Goal: Transaction & Acquisition: Purchase product/service

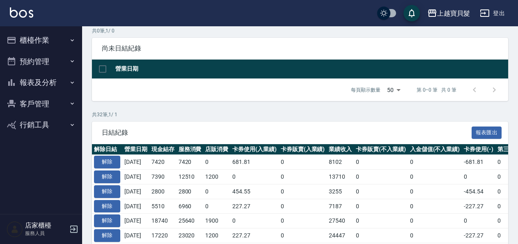
scroll to position [82, 0]
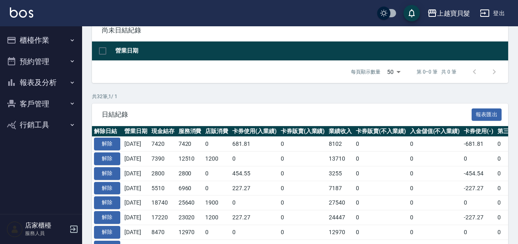
click at [40, 39] on button "櫃檯作業" at bounding box center [40, 40] width 75 height 21
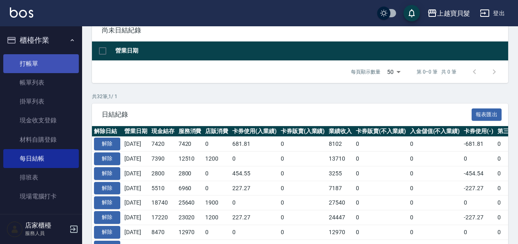
click at [28, 64] on link "打帳單" at bounding box center [40, 63] width 75 height 19
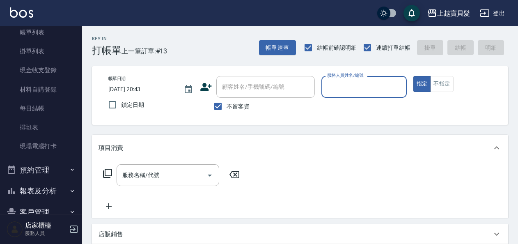
scroll to position [89, 0]
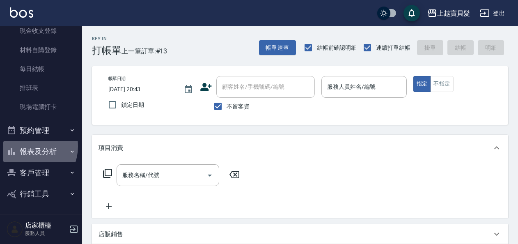
click at [27, 146] on button "報表及分析" at bounding box center [40, 151] width 75 height 21
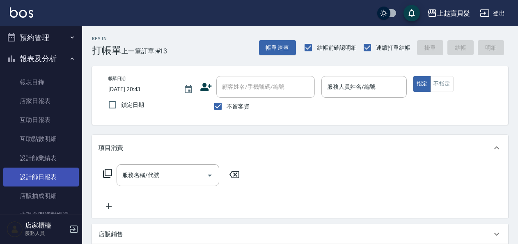
scroll to position [248, 0]
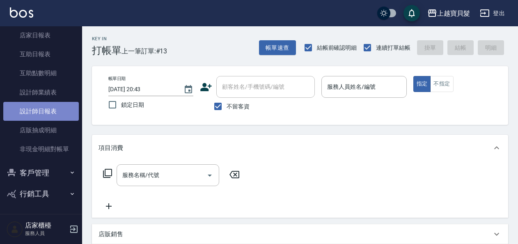
click at [43, 107] on link "設計師日報表" at bounding box center [40, 111] width 75 height 19
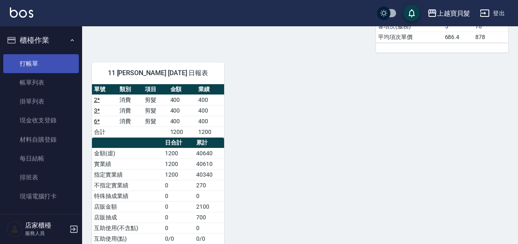
click at [40, 58] on link "打帳單" at bounding box center [40, 63] width 75 height 19
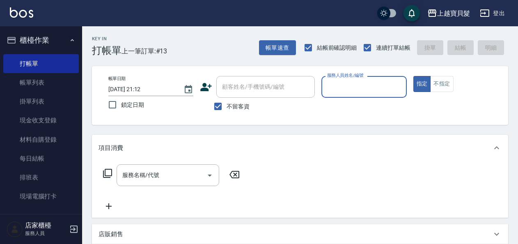
click at [352, 84] on input "服務人員姓名/編號" at bounding box center [364, 87] width 78 height 14
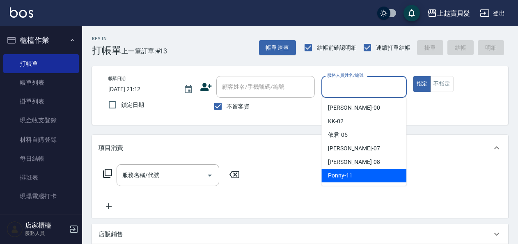
click at [350, 176] on span "Ponny -11" at bounding box center [340, 175] width 25 height 9
type input "Ponny-11"
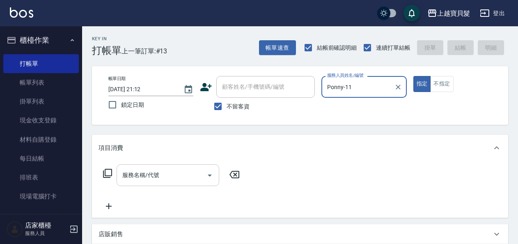
click at [144, 180] on input "服務名稱/代號" at bounding box center [161, 175] width 83 height 14
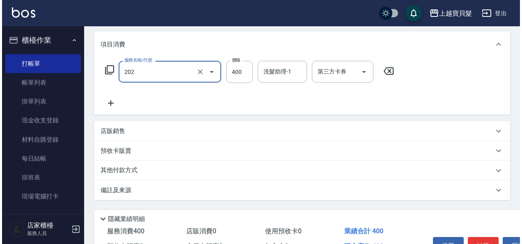
scroll to position [151, 0]
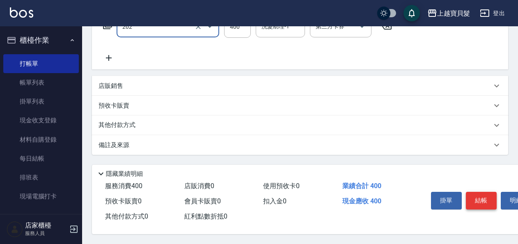
type input "剪髮(202)"
click at [483, 200] on button "結帳" at bounding box center [481, 200] width 31 height 17
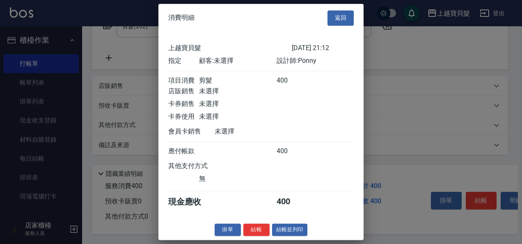
click at [296, 236] on button "結帳並列印" at bounding box center [290, 229] width 36 height 13
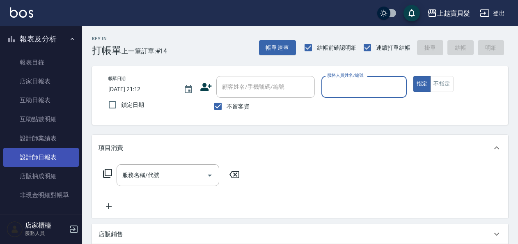
scroll to position [0, 0]
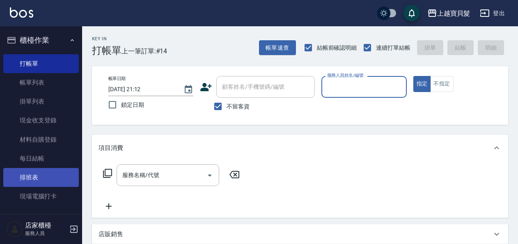
click at [32, 178] on link "排班表" at bounding box center [40, 177] width 75 height 19
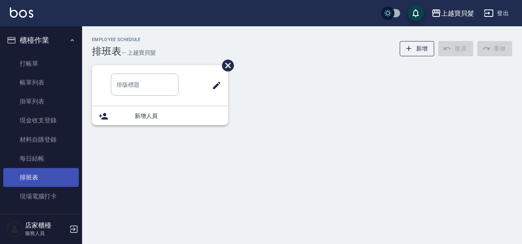
type input "S班"
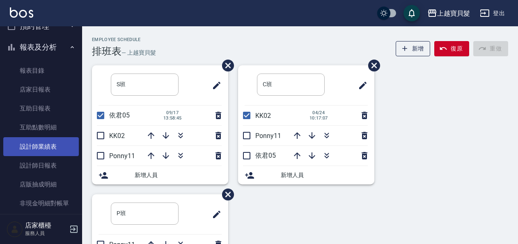
scroll to position [205, 0]
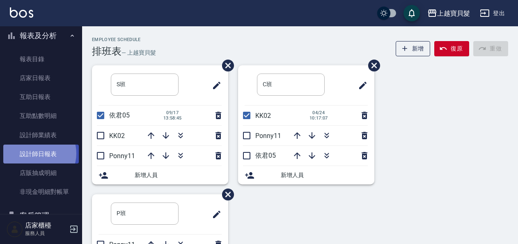
click at [37, 153] on link "設計師日報表" at bounding box center [40, 153] width 75 height 19
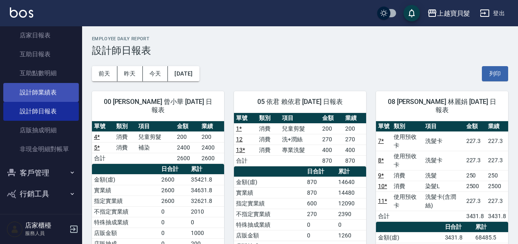
scroll to position [2, 0]
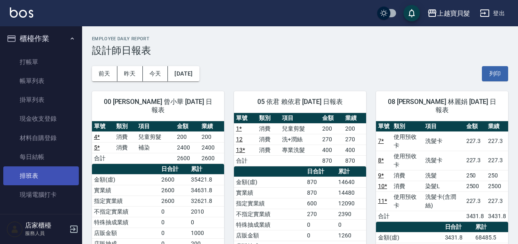
click at [38, 172] on link "排班表" at bounding box center [40, 175] width 75 height 19
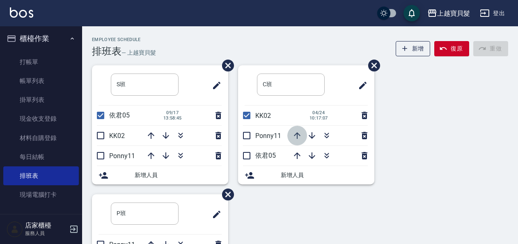
click at [297, 135] on icon "button" at bounding box center [297, 135] width 7 height 7
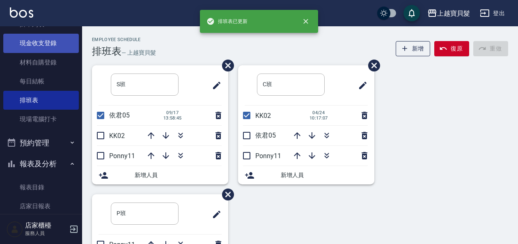
scroll to position [248, 0]
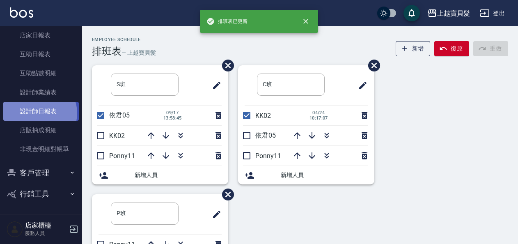
click at [38, 113] on link "設計師日報表" at bounding box center [40, 111] width 75 height 19
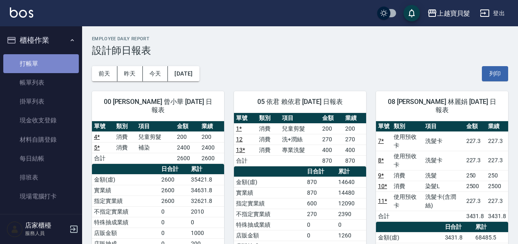
click at [42, 59] on link "打帳單" at bounding box center [40, 63] width 75 height 19
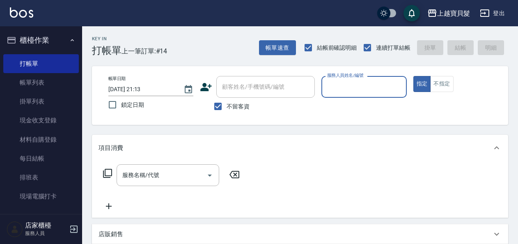
click at [356, 85] on input "服務人員姓名/編號" at bounding box center [364, 87] width 78 height 14
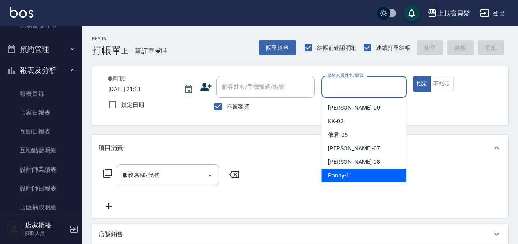
scroll to position [123, 0]
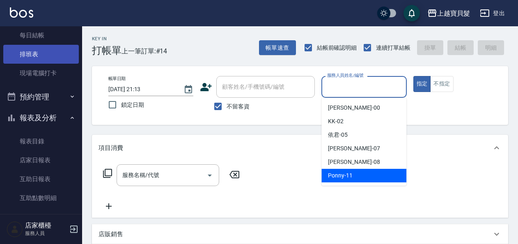
click at [36, 51] on link "排班表" at bounding box center [40, 54] width 75 height 19
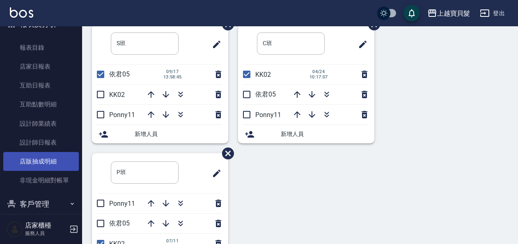
scroll to position [246, 0]
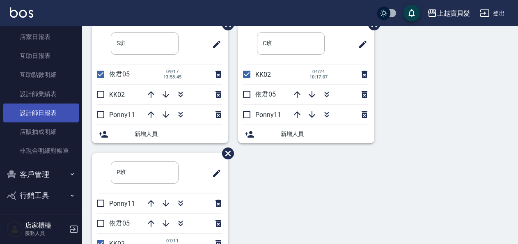
click at [43, 116] on link "設計師日報表" at bounding box center [40, 112] width 75 height 19
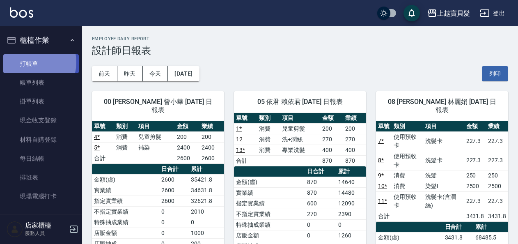
click at [32, 62] on link "打帳單" at bounding box center [40, 63] width 75 height 19
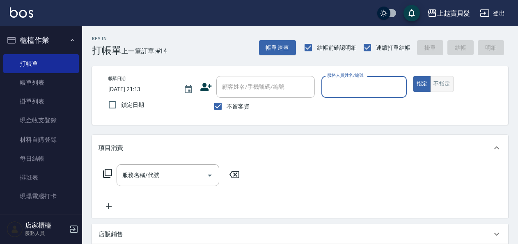
click at [441, 79] on button "不指定" at bounding box center [441, 84] width 23 height 16
click at [340, 85] on input "服務人員姓名/編號" at bounding box center [364, 87] width 78 height 14
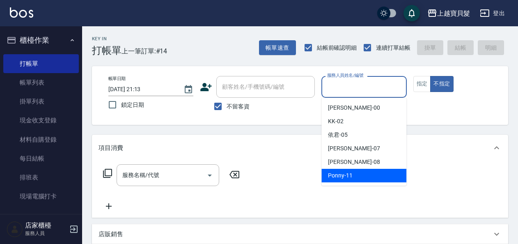
click at [351, 171] on span "Ponny -11" at bounding box center [340, 175] width 25 height 9
type input "Ponny-11"
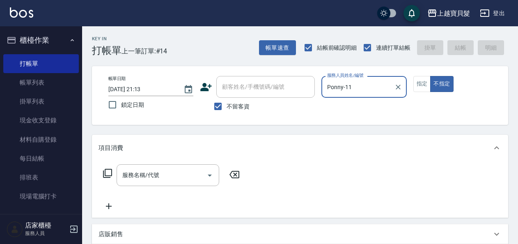
click at [108, 172] on icon at bounding box center [108, 173] width 10 height 10
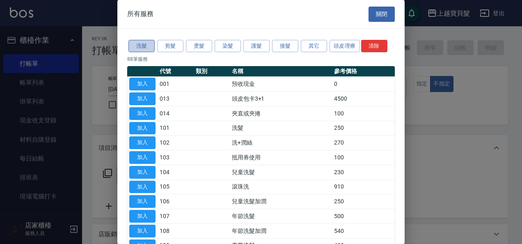
click at [143, 49] on button "洗髮" at bounding box center [141, 46] width 26 height 13
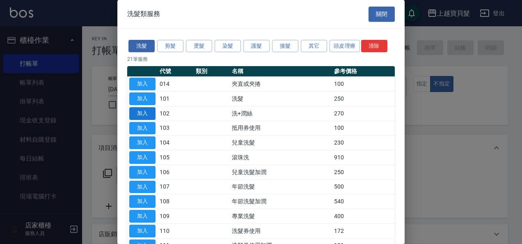
click at [149, 111] on button "加入" at bounding box center [142, 113] width 26 height 13
type input "洗+潤絲(102)"
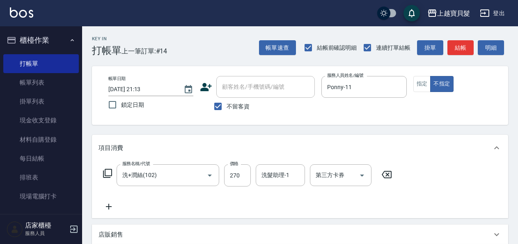
click at [107, 171] on icon at bounding box center [108, 173] width 10 height 10
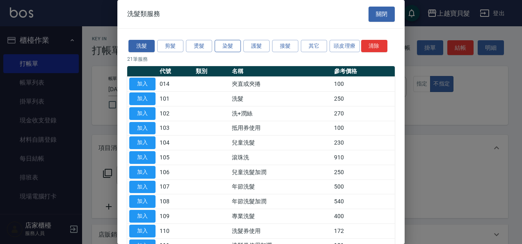
click at [230, 45] on button "染髮" at bounding box center [228, 46] width 26 height 13
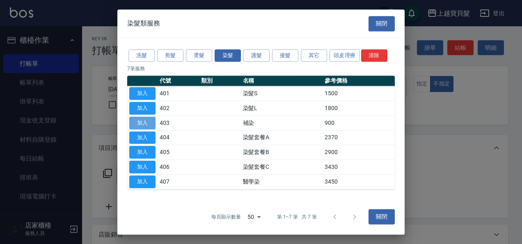
click at [145, 124] on button "加入" at bounding box center [142, 122] width 26 height 13
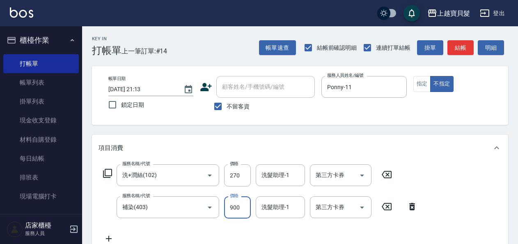
click at [245, 210] on input "900" at bounding box center [237, 207] width 27 height 22
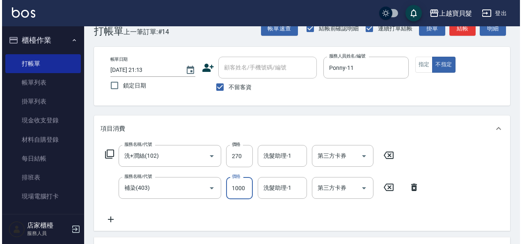
scroll to position [183, 0]
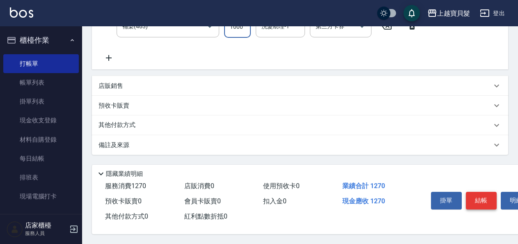
type input "1000"
click at [485, 202] on button "結帳" at bounding box center [481, 200] width 31 height 17
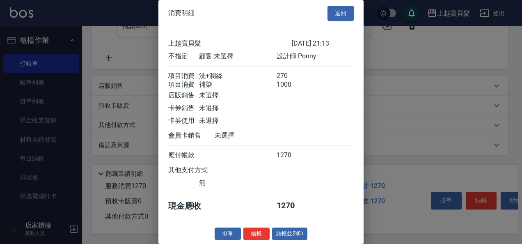
scroll to position [11, 0]
click at [291, 234] on button "結帳並列印" at bounding box center [290, 233] width 36 height 13
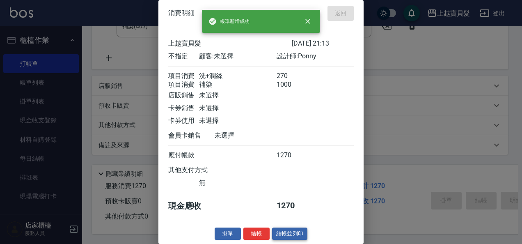
type input "[DATE] 21:15"
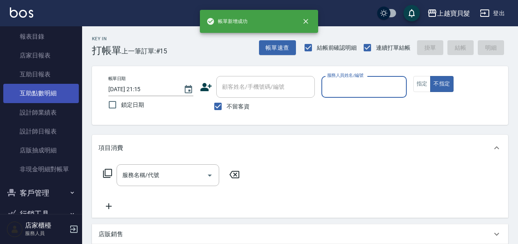
scroll to position [246, 0]
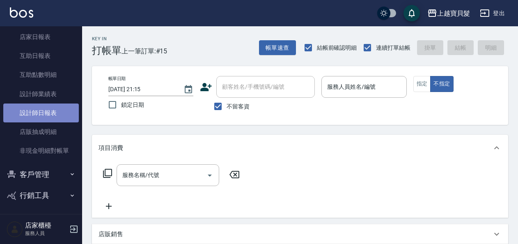
click at [52, 116] on link "設計師日報表" at bounding box center [40, 112] width 75 height 19
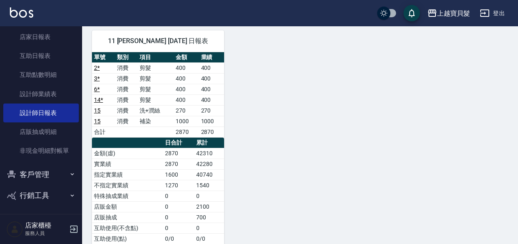
scroll to position [347, 0]
